Goal: Navigation & Orientation: Find specific page/section

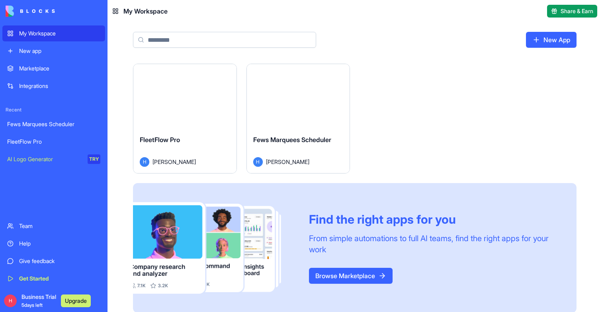
click at [171, 100] on button "Launch" at bounding box center [185, 96] width 60 height 16
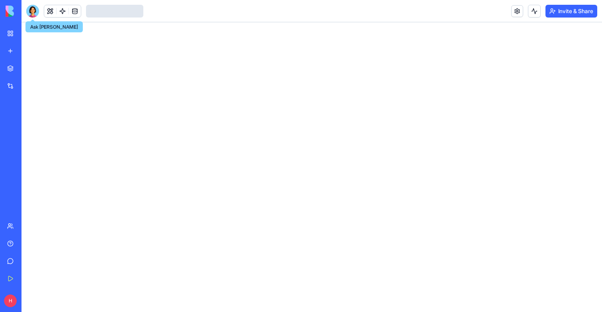
click at [31, 11] on div at bounding box center [32, 11] width 13 height 13
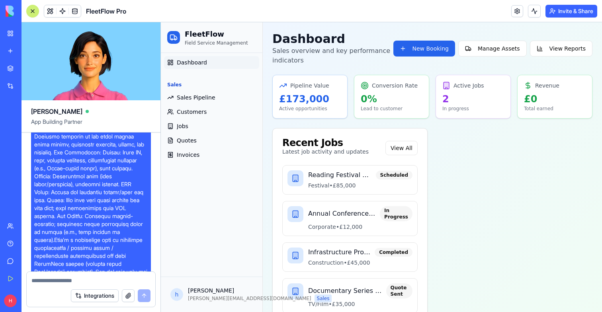
scroll to position [18, 0]
click at [191, 95] on span "Sales Pipeline" at bounding box center [196, 98] width 39 height 8
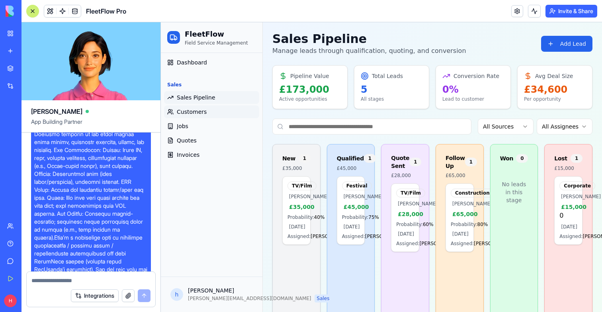
click at [184, 112] on span "Customers" at bounding box center [192, 112] width 30 height 8
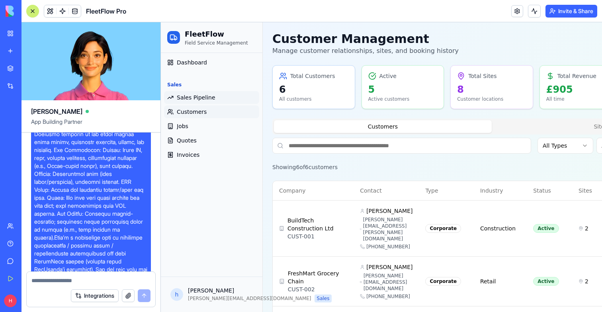
click at [184, 102] on link "Sales Pipeline" at bounding box center [211, 97] width 95 height 13
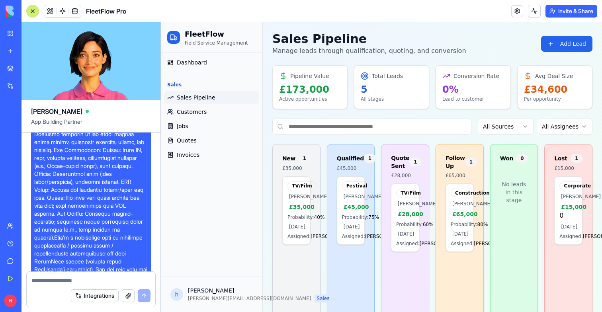
click at [37, 12] on button at bounding box center [32, 11] width 13 height 13
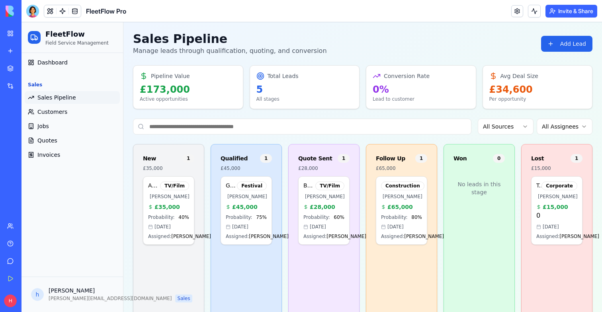
click at [176, 209] on span "£35,000" at bounding box center [167, 207] width 25 height 8
click at [56, 110] on span "Customers" at bounding box center [52, 112] width 30 height 8
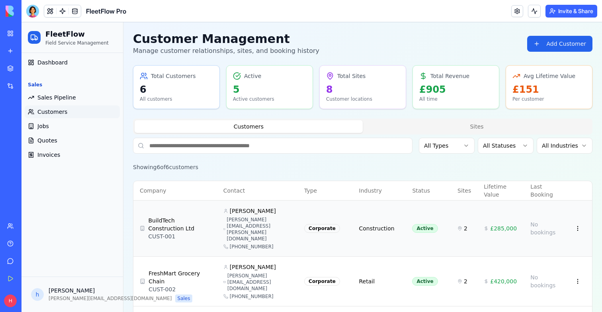
click at [211, 223] on td "BuildTech Construction Ltd CUST-001" at bounding box center [175, 228] width 84 height 56
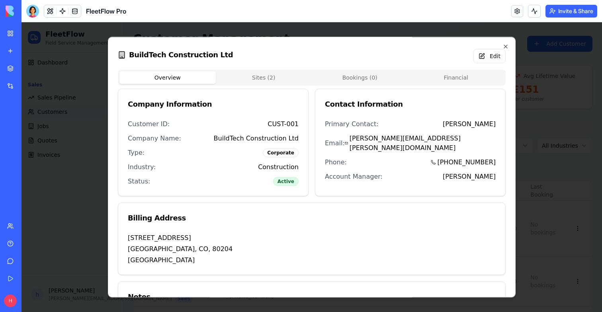
click at [257, 79] on body "FleetFlow Field Service Management Dashboard Sales Sales Pipeline Customers Job…" at bounding box center [312, 268] width 581 height 493
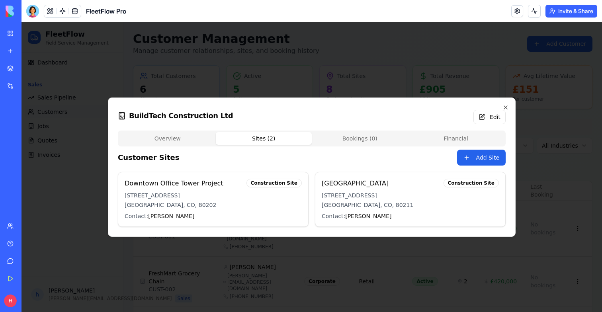
click at [335, 135] on button "Bookings ( 0 )" at bounding box center [360, 138] width 96 height 13
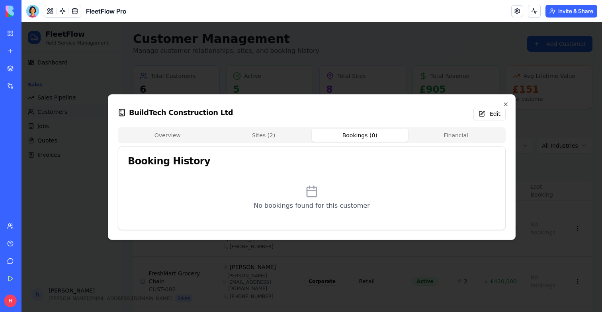
click at [446, 130] on button "Financial" at bounding box center [456, 135] width 96 height 13
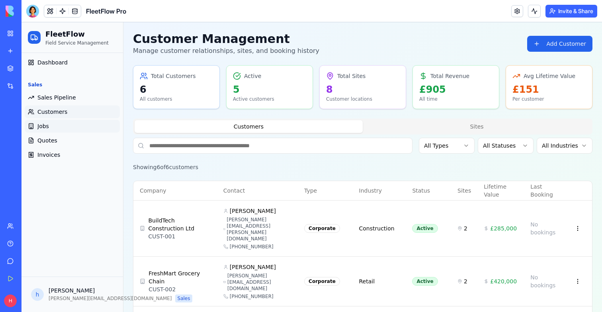
click at [44, 124] on span "Jobs" at bounding box center [43, 126] width 12 height 8
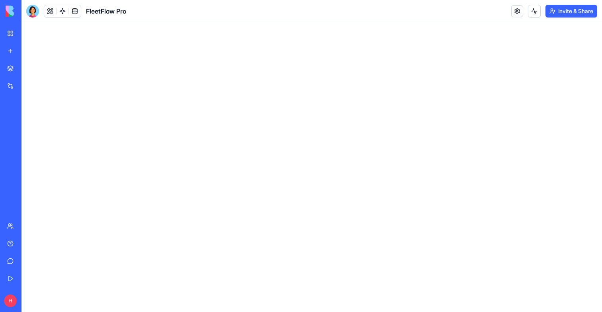
click at [32, 14] on div at bounding box center [32, 11] width 13 height 13
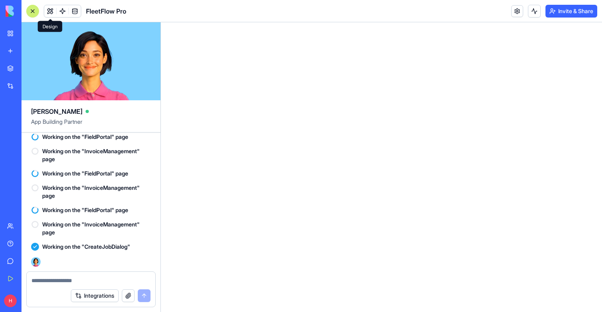
click at [47, 11] on button at bounding box center [50, 11] width 12 height 12
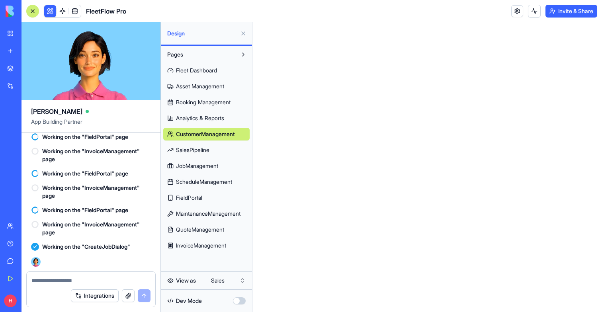
click at [189, 69] on span "Fleet Dashboard" at bounding box center [196, 71] width 41 height 8
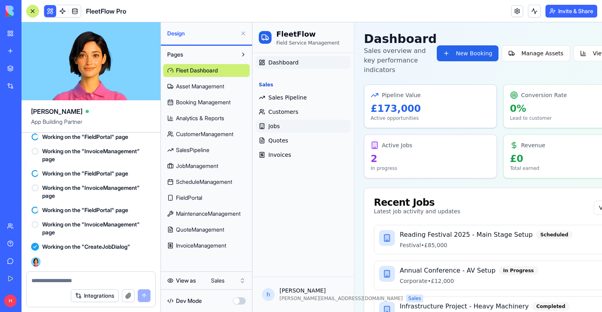
click at [281, 128] on link "Jobs" at bounding box center [303, 126] width 95 height 13
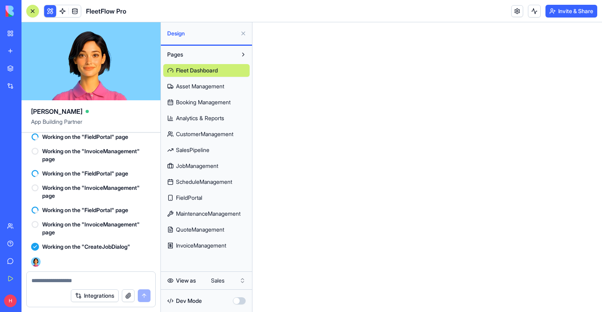
click at [242, 32] on button at bounding box center [243, 33] width 13 height 13
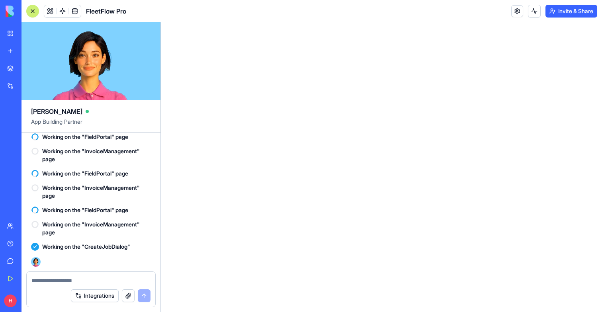
click at [34, 11] on div at bounding box center [32, 11] width 6 height 6
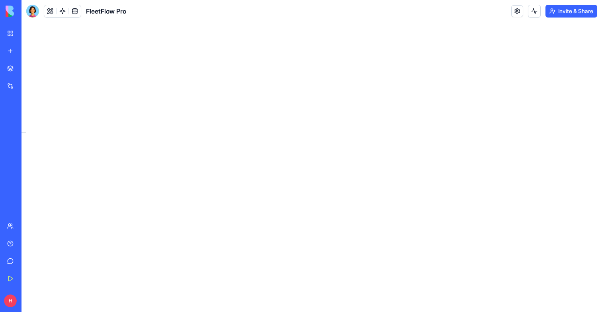
click at [34, 11] on div at bounding box center [32, 10] width 13 height 13
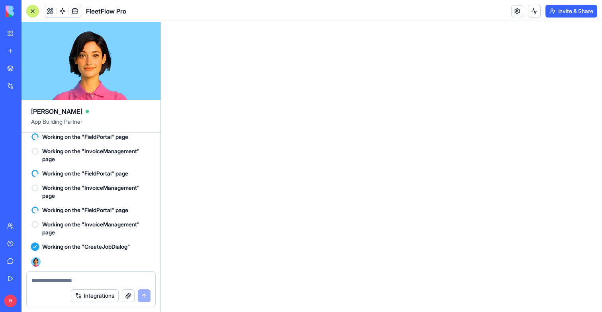
click at [42, 10] on div "FleetFlow Pro" at bounding box center [76, 11] width 100 height 13
click at [46, 10] on button at bounding box center [50, 11] width 12 height 12
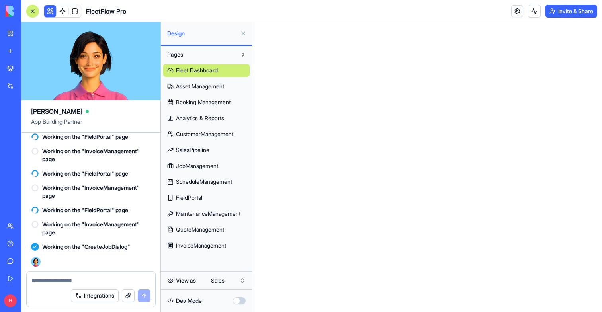
click at [215, 67] on span "Fleet Dashboard" at bounding box center [197, 71] width 42 height 8
click at [211, 79] on div "Fleet Dashboard Asset Management Booking Management Analytics & Reports Custome…" at bounding box center [206, 156] width 86 height 191
click at [211, 84] on span "Asset Management" at bounding box center [200, 86] width 48 height 8
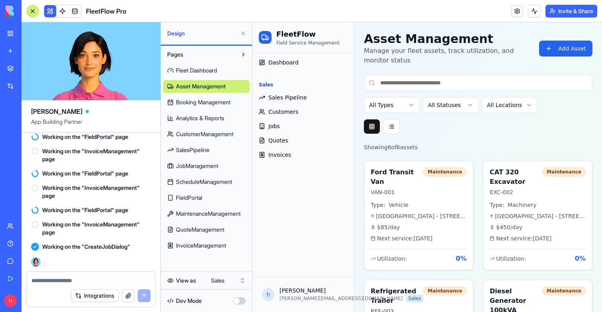
click at [210, 73] on span "Fleet Dashboard" at bounding box center [196, 71] width 41 height 8
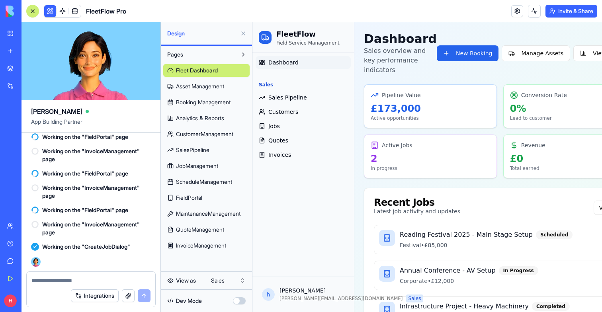
click at [210, 73] on span "Fleet Dashboard" at bounding box center [197, 71] width 42 height 8
click at [210, 82] on span "Asset Management" at bounding box center [200, 86] width 48 height 8
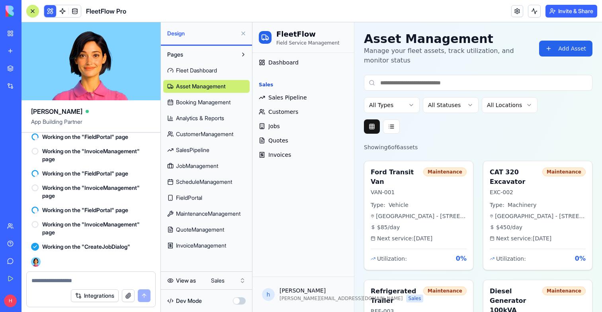
click at [209, 109] on div "Fleet Dashboard Asset Management Booking Management Analytics & Reports Custome…" at bounding box center [206, 156] width 86 height 191
click at [182, 70] on span "Fleet Dashboard" at bounding box center [196, 71] width 41 height 8
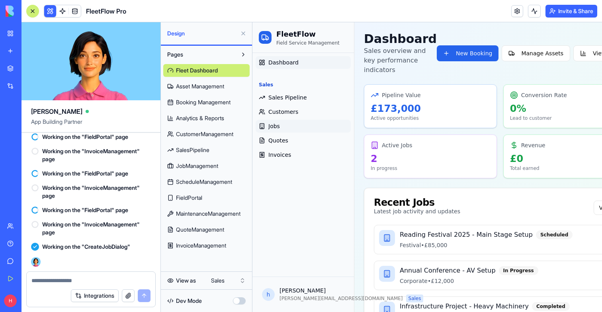
click at [283, 126] on link "Jobs" at bounding box center [303, 126] width 95 height 13
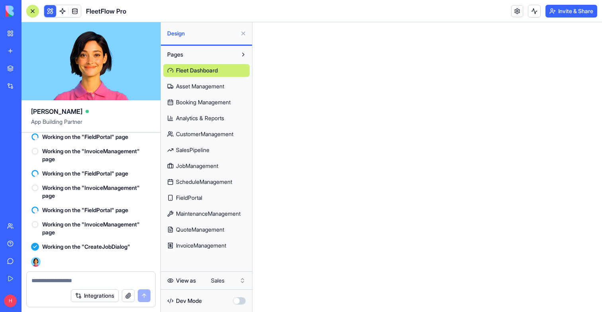
click at [203, 158] on div "Fleet Dashboard Asset Management Booking Management Analytics & Reports Custome…" at bounding box center [206, 156] width 86 height 191
click at [202, 164] on span "JobManagement" at bounding box center [197, 166] width 42 height 8
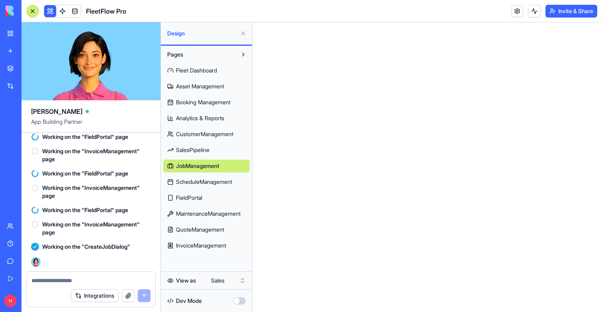
click at [197, 149] on span "SalesPipeline" at bounding box center [192, 150] width 33 height 8
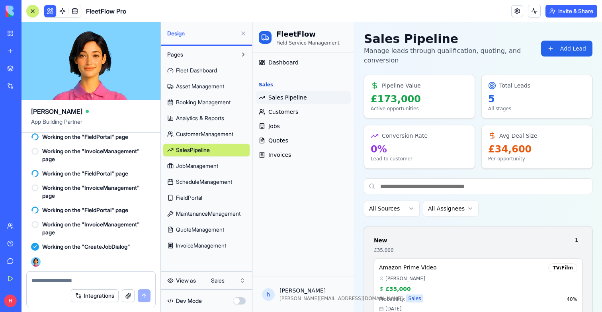
click at [195, 164] on span "JobManagement" at bounding box center [197, 166] width 42 height 8
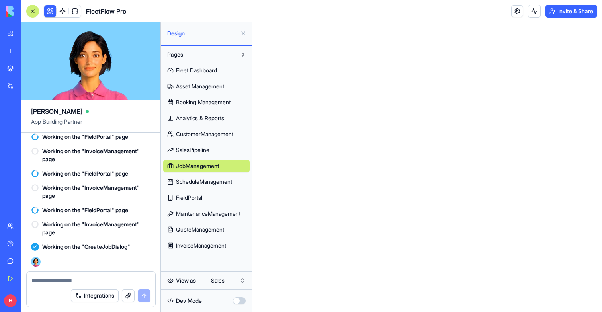
click at [195, 184] on span "ScheduleManagement" at bounding box center [204, 182] width 56 height 8
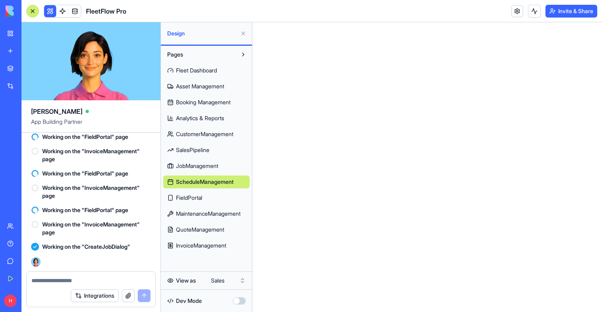
click at [196, 170] on link "JobManagement" at bounding box center [206, 166] width 86 height 13
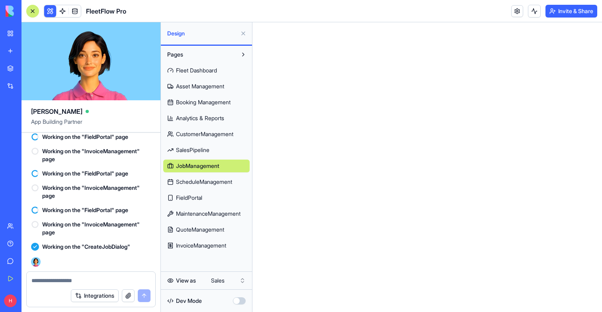
click at [237, 298] on button "button" at bounding box center [239, 300] width 13 height 7
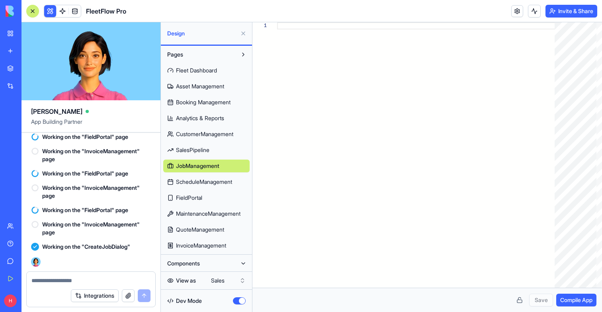
click at [237, 302] on button "button" at bounding box center [239, 300] width 13 height 7
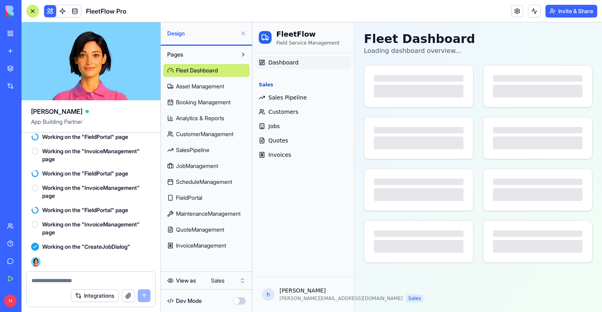
click at [238, 302] on button "button" at bounding box center [239, 300] width 13 height 7
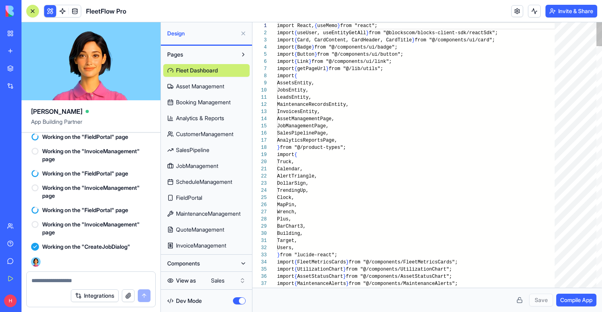
scroll to position [72, 0]
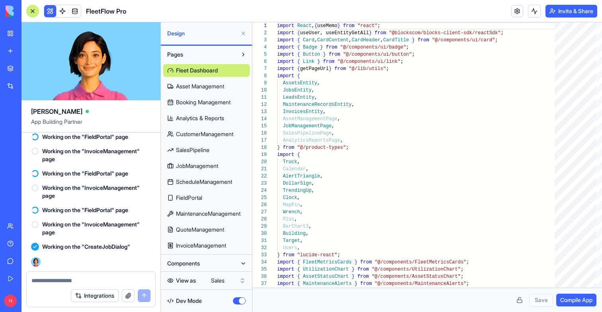
click at [196, 85] on span "Asset Management" at bounding box center [200, 86] width 48 height 8
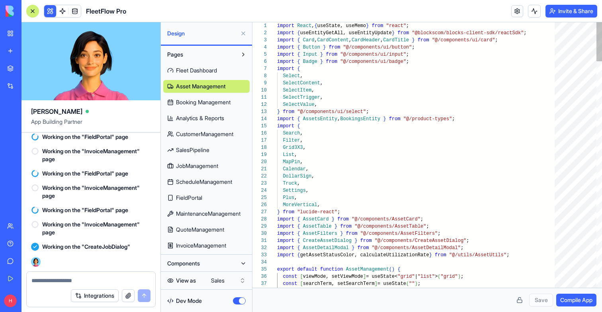
click at [196, 98] on link "Booking Management" at bounding box center [206, 102] width 86 height 13
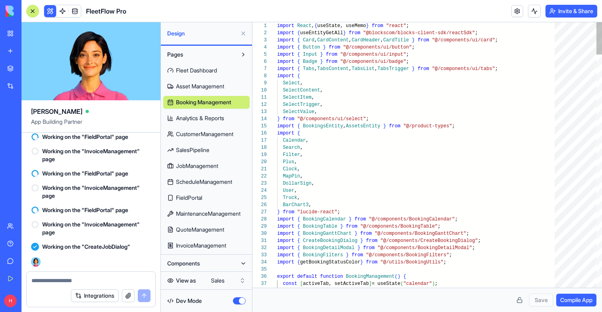
click at [196, 118] on span "Analytics & Reports" at bounding box center [200, 118] width 48 height 8
type textarea "** *"
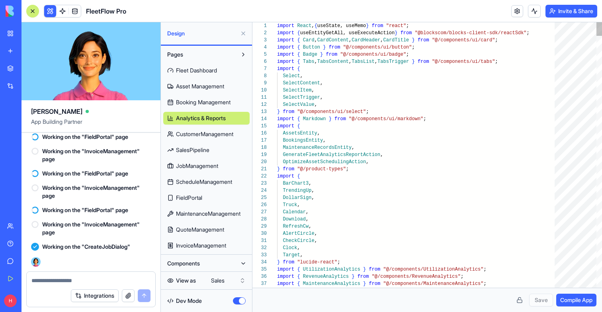
click at [187, 204] on div "Fleet Dashboard Asset Management Booking Management Analytics & Reports Custome…" at bounding box center [206, 156] width 86 height 191
click at [187, 169] on span "JobManagement" at bounding box center [197, 166] width 42 height 8
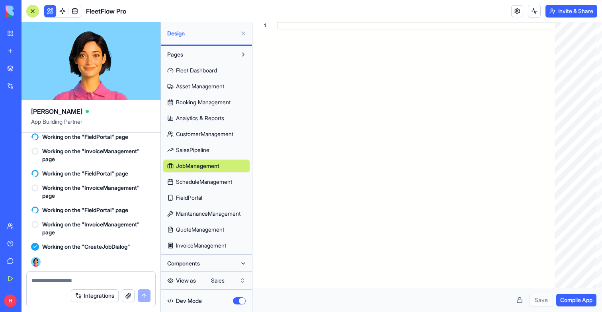
click at [235, 301] on button "button" at bounding box center [239, 300] width 13 height 7
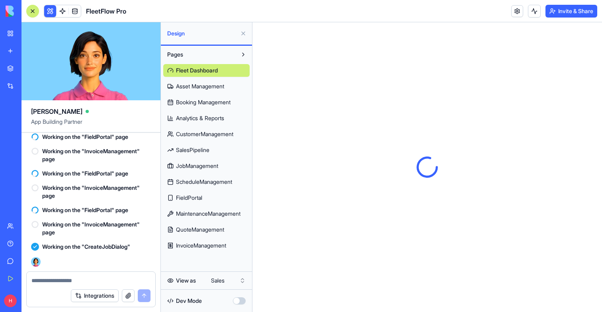
click at [46, 9] on button at bounding box center [50, 11] width 12 height 12
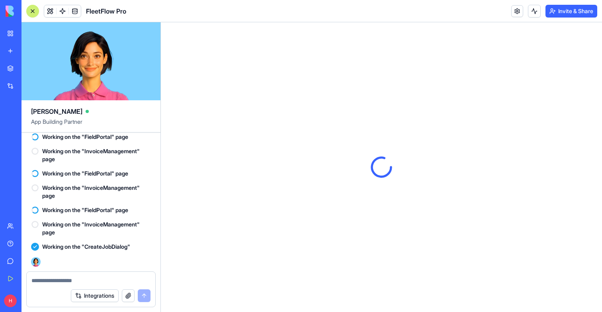
click at [35, 13] on div at bounding box center [32, 11] width 6 height 6
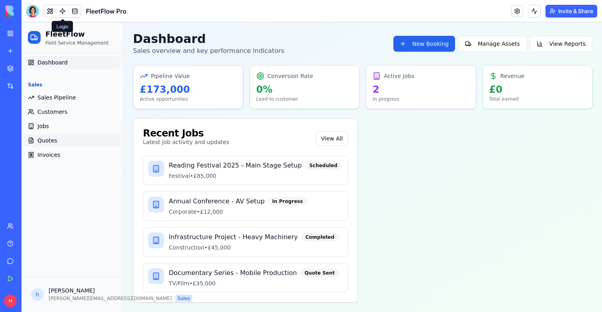
click at [60, 141] on link "Quotes" at bounding box center [72, 140] width 95 height 13
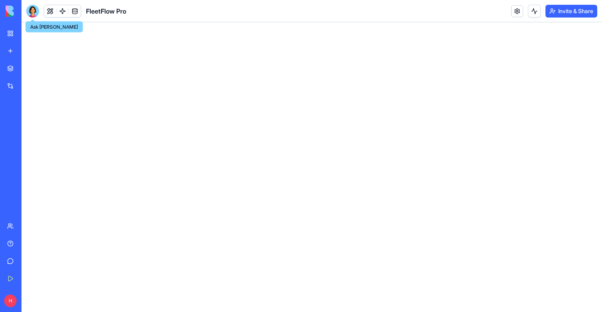
click at [33, 9] on div at bounding box center [32, 11] width 13 height 13
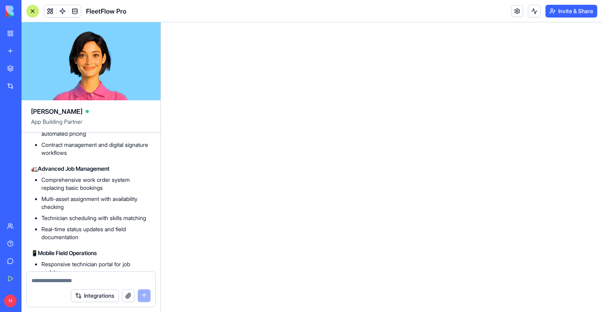
scroll to position [4846, 0]
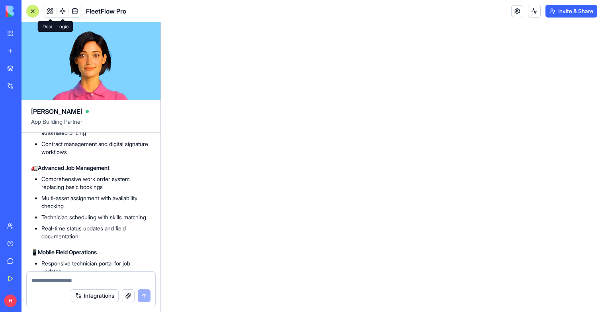
click at [57, 6] on link at bounding box center [63, 11] width 12 height 12
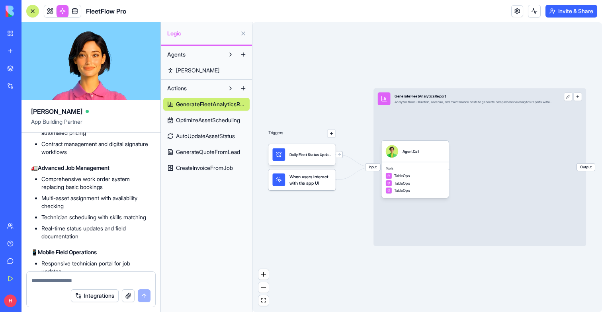
click at [49, 9] on link at bounding box center [50, 11] width 12 height 12
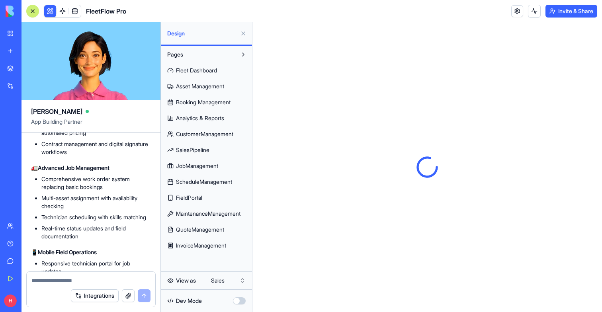
click at [196, 197] on span "FieldPortal" at bounding box center [189, 198] width 26 height 8
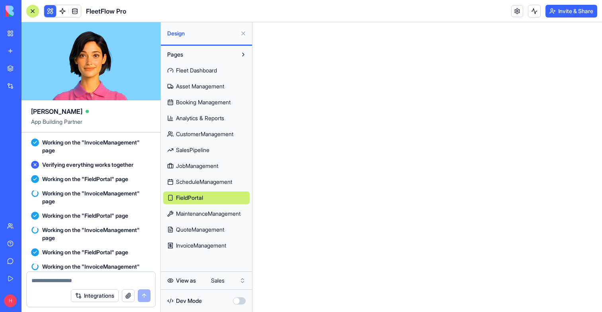
scroll to position [6641, 0]
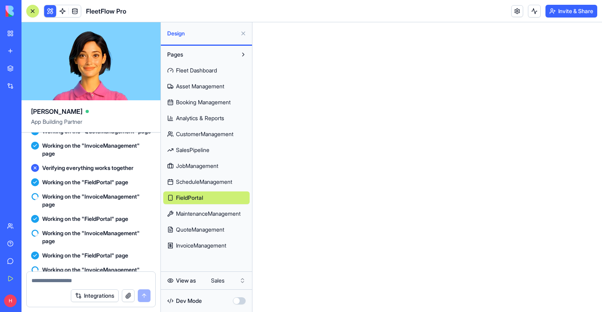
click at [50, 12] on button at bounding box center [50, 11] width 12 height 12
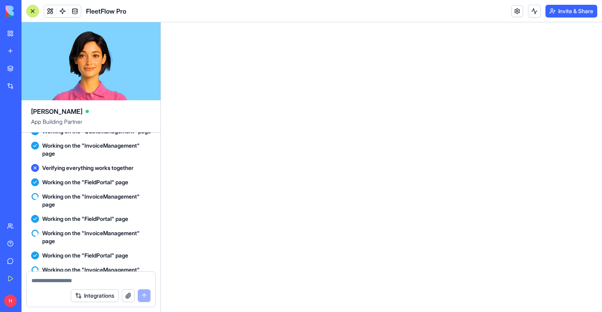
click at [31, 11] on div at bounding box center [32, 11] width 6 height 6
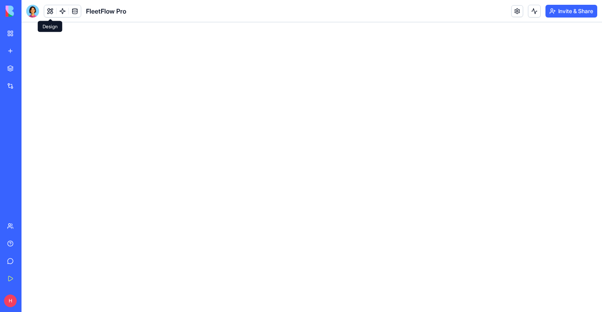
click at [51, 14] on button at bounding box center [50, 11] width 12 height 12
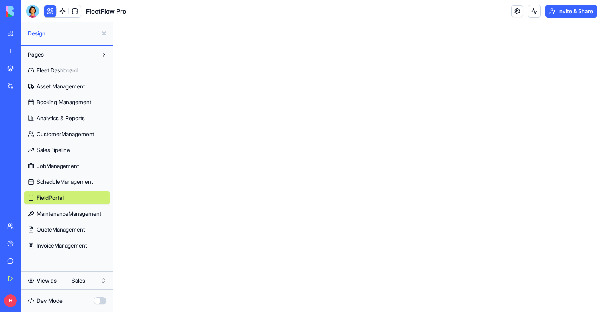
click at [90, 72] on link "Fleet Dashboard" at bounding box center [67, 70] width 86 height 13
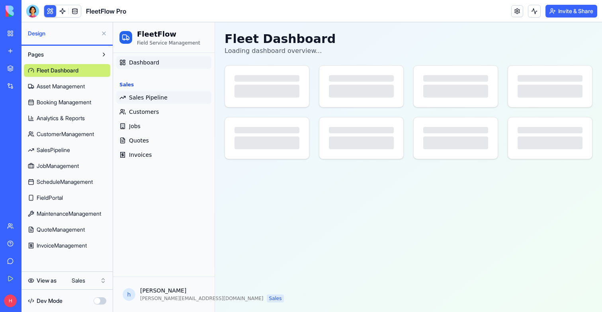
click at [151, 102] on link "Sales Pipeline" at bounding box center [163, 97] width 95 height 13
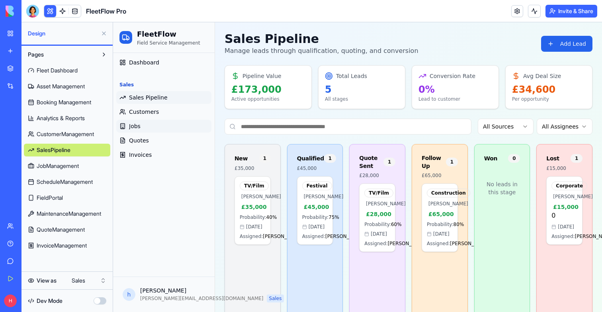
click at [151, 120] on link "Jobs" at bounding box center [163, 126] width 95 height 13
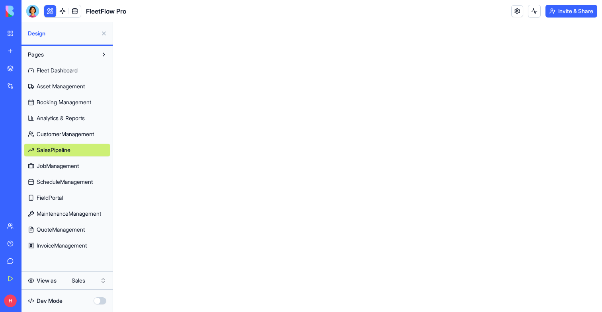
click at [54, 15] on button at bounding box center [50, 11] width 12 height 12
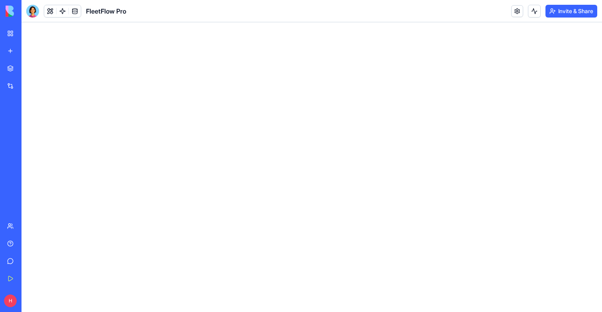
click at [54, 15] on button at bounding box center [50, 11] width 12 height 12
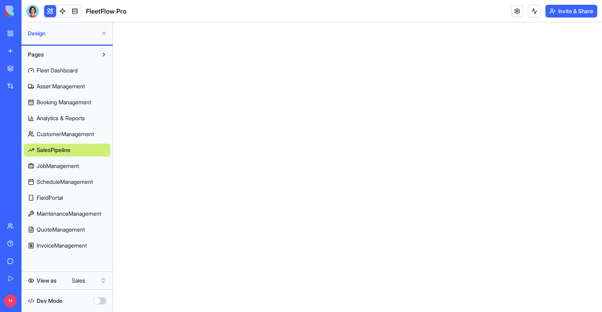
click at [61, 94] on div "Fleet Dashboard Asset Management Booking Management Analytics & Reports Custome…" at bounding box center [67, 156] width 86 height 191
click at [59, 90] on span "Asset Management" at bounding box center [61, 86] width 48 height 8
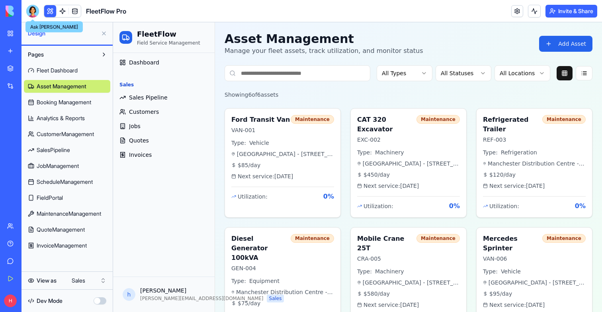
click at [37, 11] on div at bounding box center [32, 11] width 13 height 13
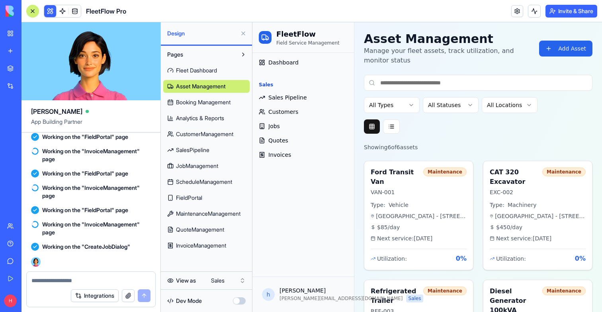
scroll to position [6973, 0]
click at [188, 160] on link "JobManagement" at bounding box center [206, 166] width 86 height 13
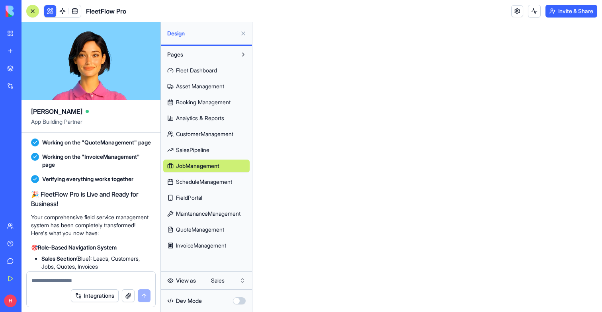
scroll to position [4602, 0]
